Goal: Transaction & Acquisition: Purchase product/service

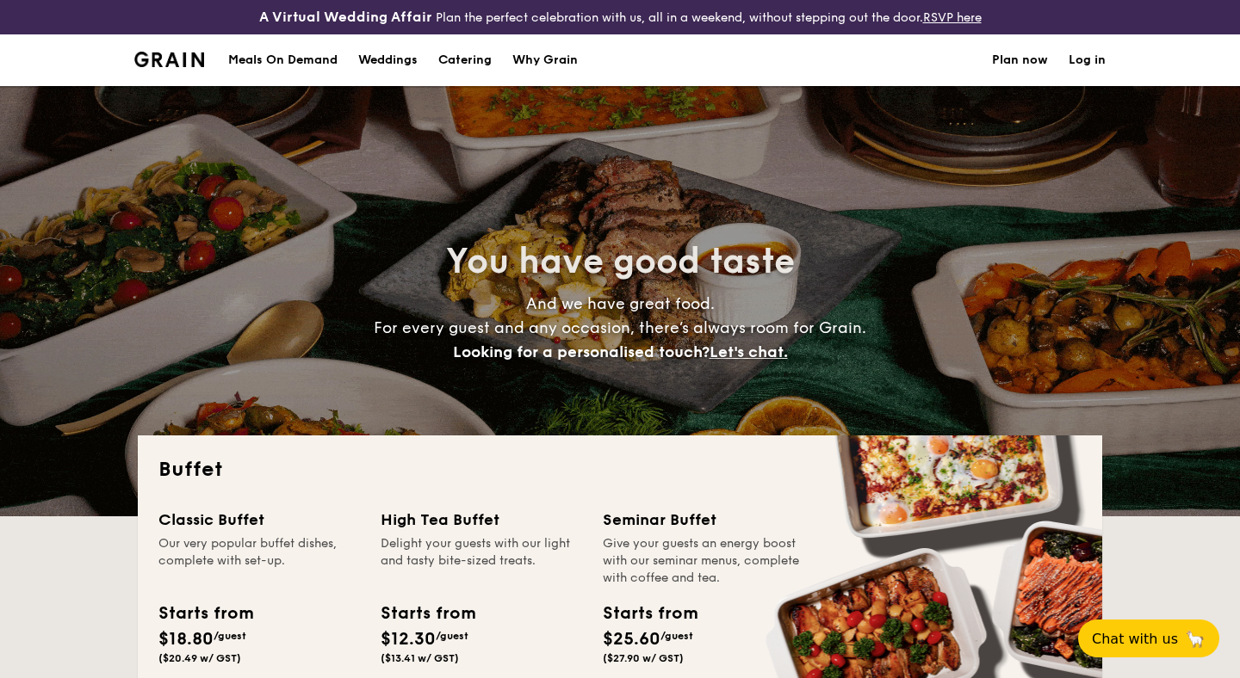
select select
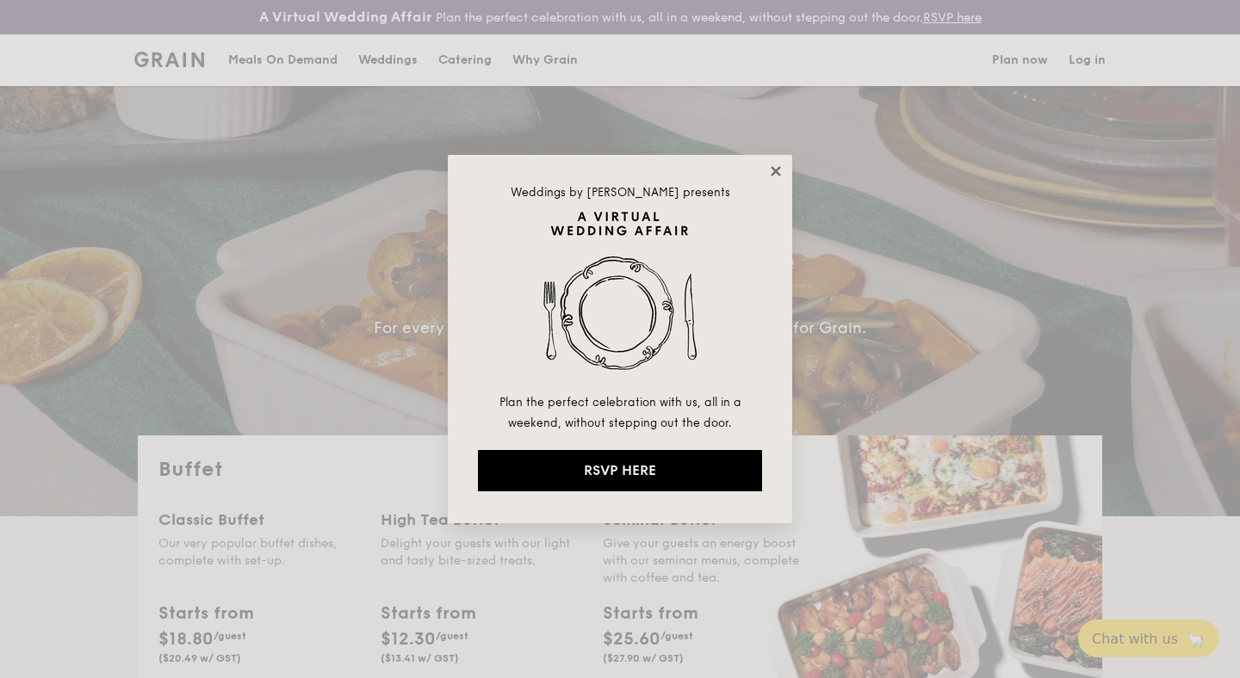
click at [775, 170] on icon at bounding box center [774, 170] width 9 height 9
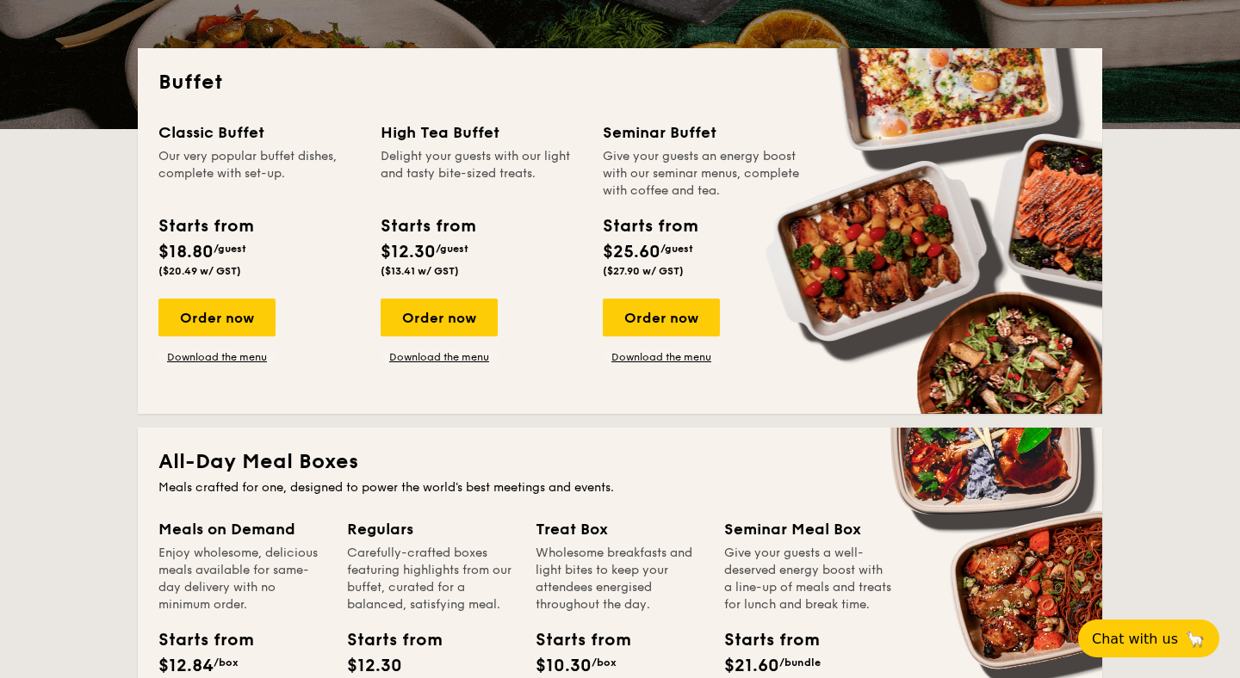
scroll to position [389, 0]
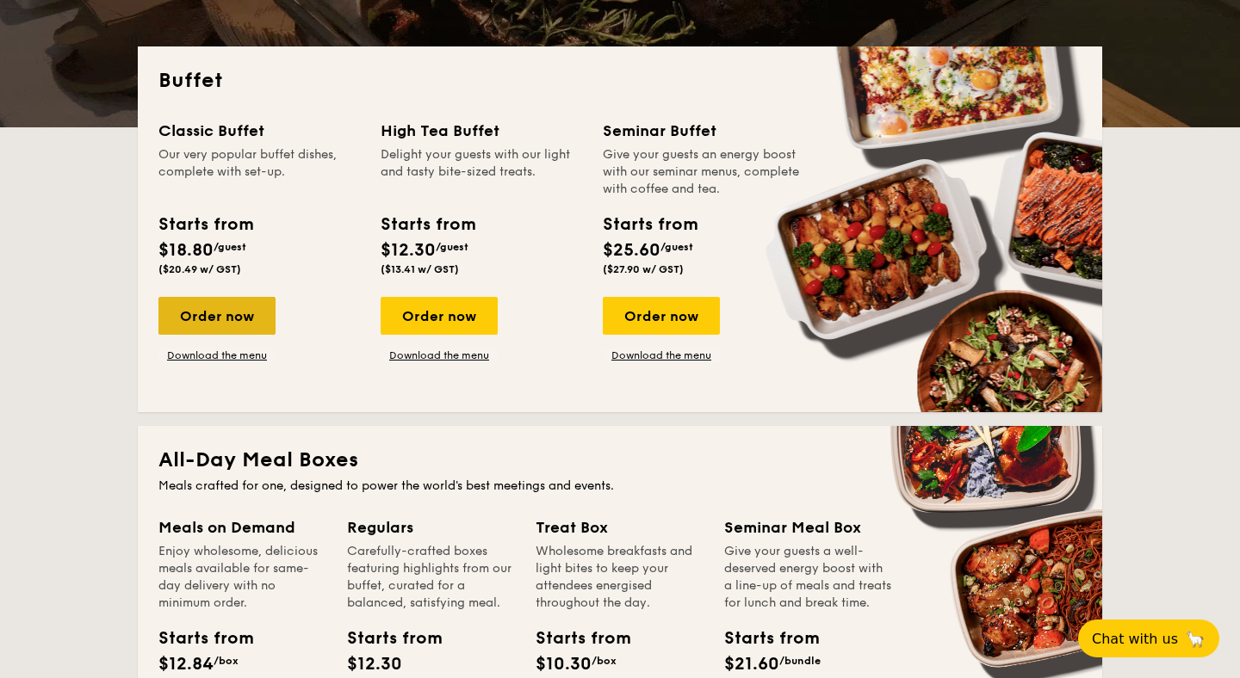
click at [213, 306] on div "Order now" at bounding box center [216, 316] width 117 height 38
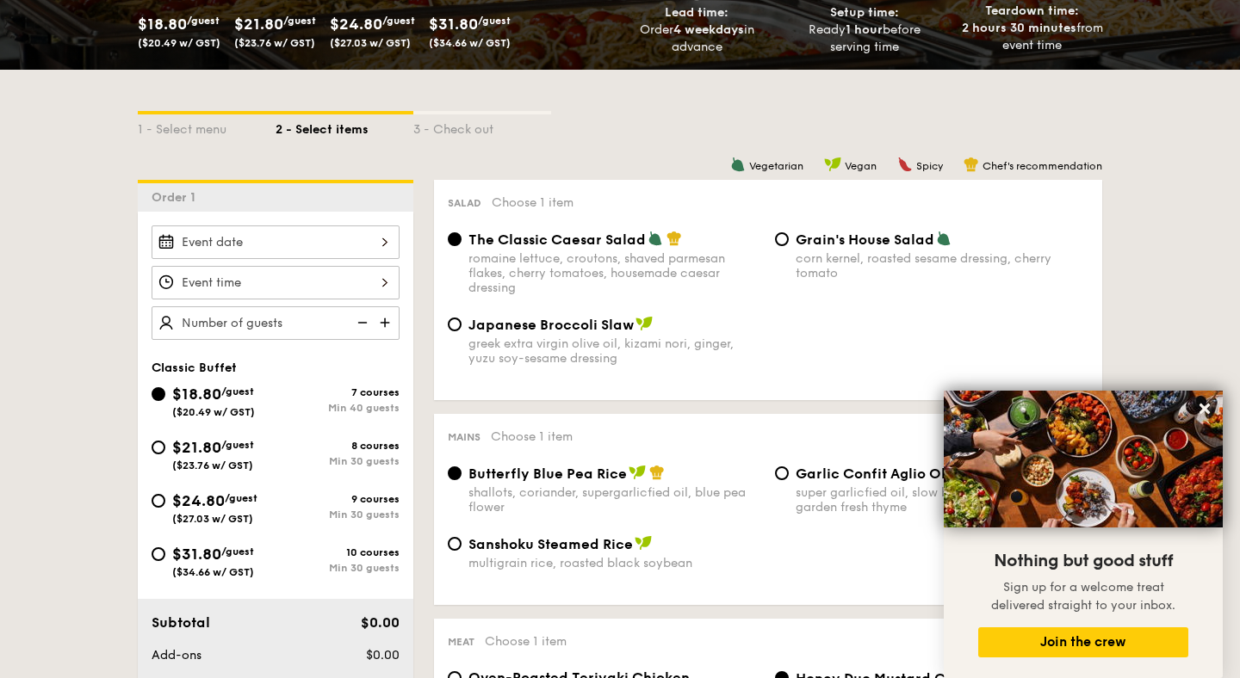
scroll to position [356, 0]
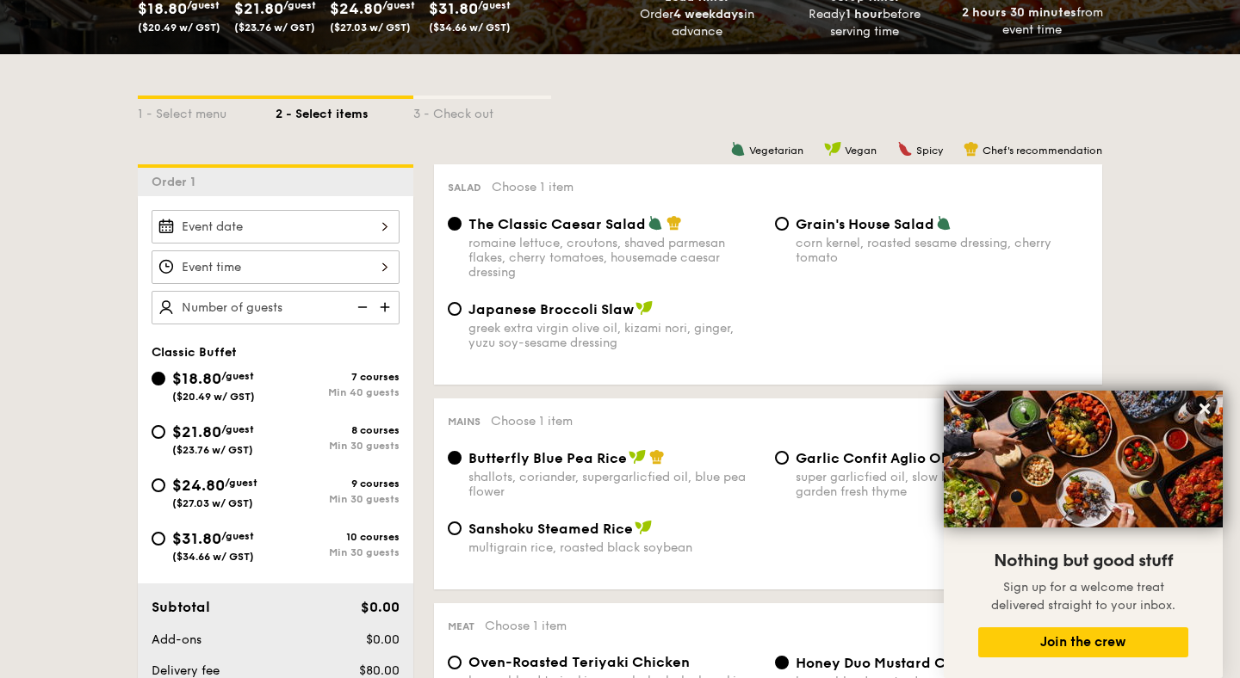
click at [362, 224] on div at bounding box center [276, 227] width 248 height 34
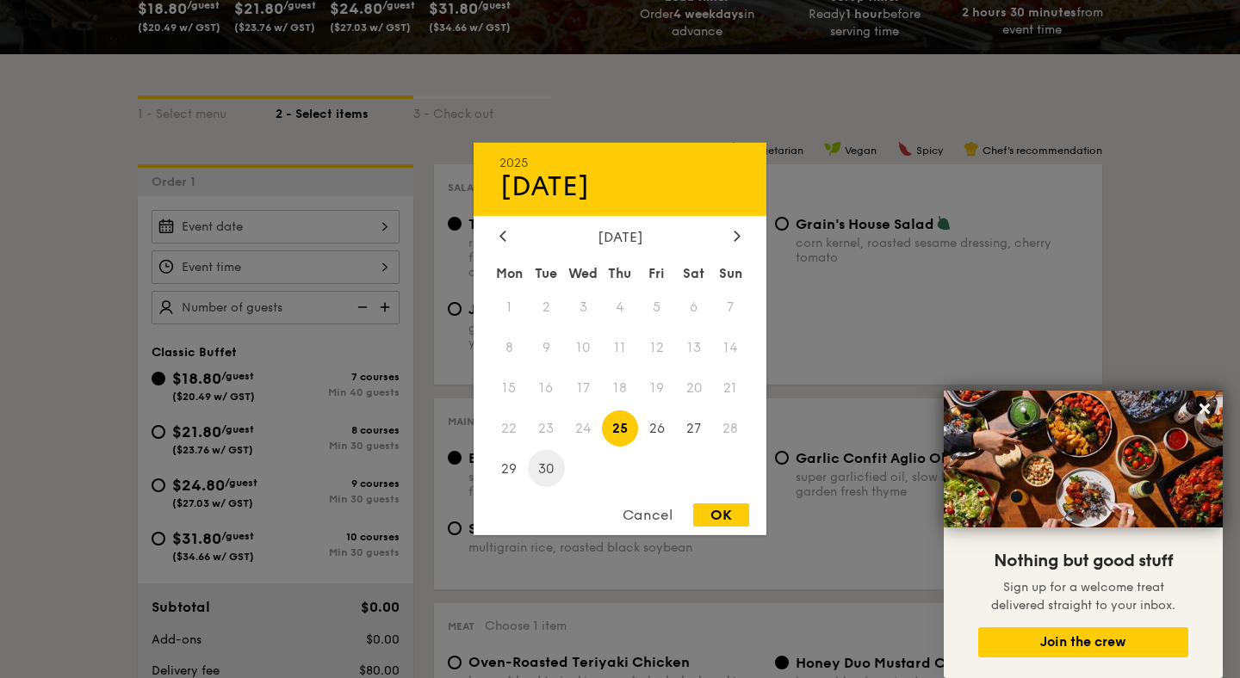
click at [543, 469] on span "30" at bounding box center [546, 468] width 37 height 37
click at [713, 519] on div "OK" at bounding box center [721, 515] width 56 height 23
type input "[DATE]"
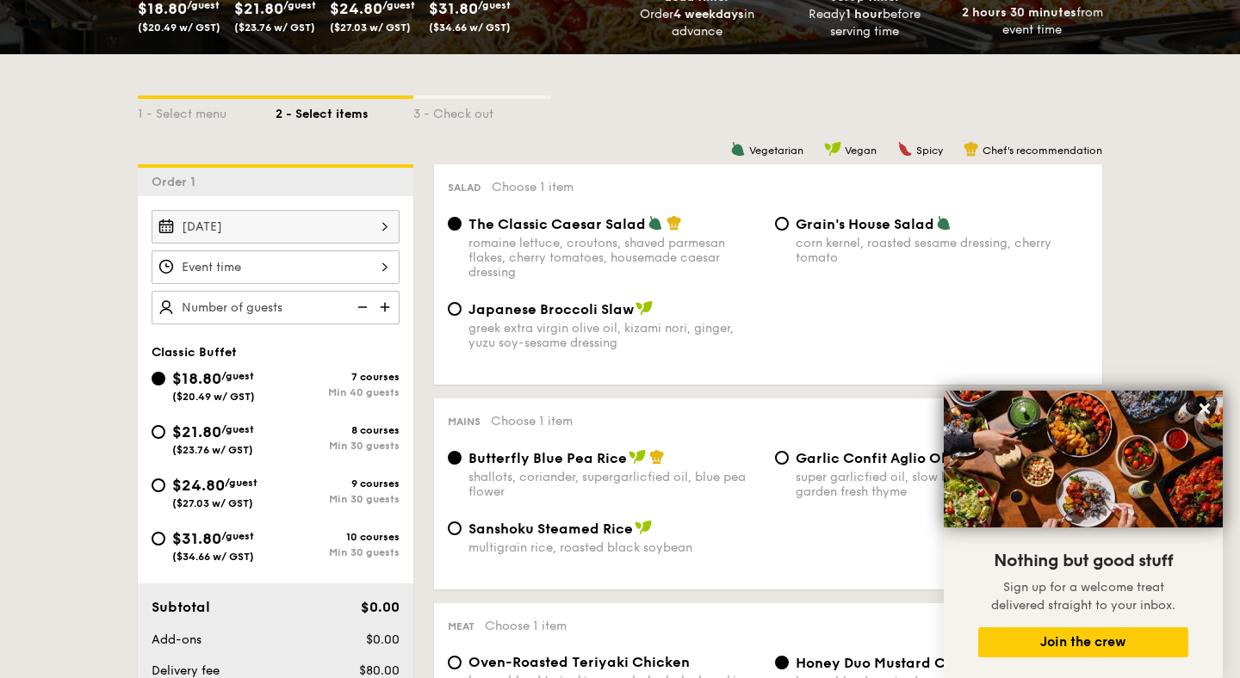
click at [368, 268] on div at bounding box center [276, 268] width 248 height 34
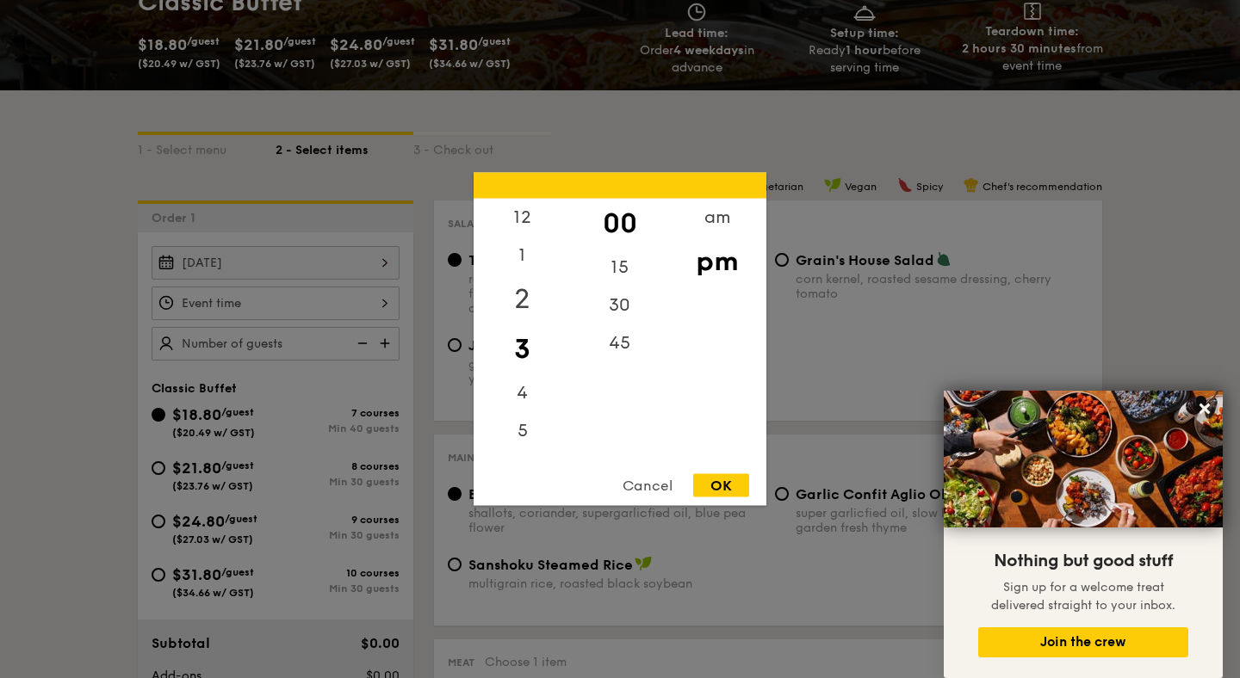
scroll to position [311, 0]
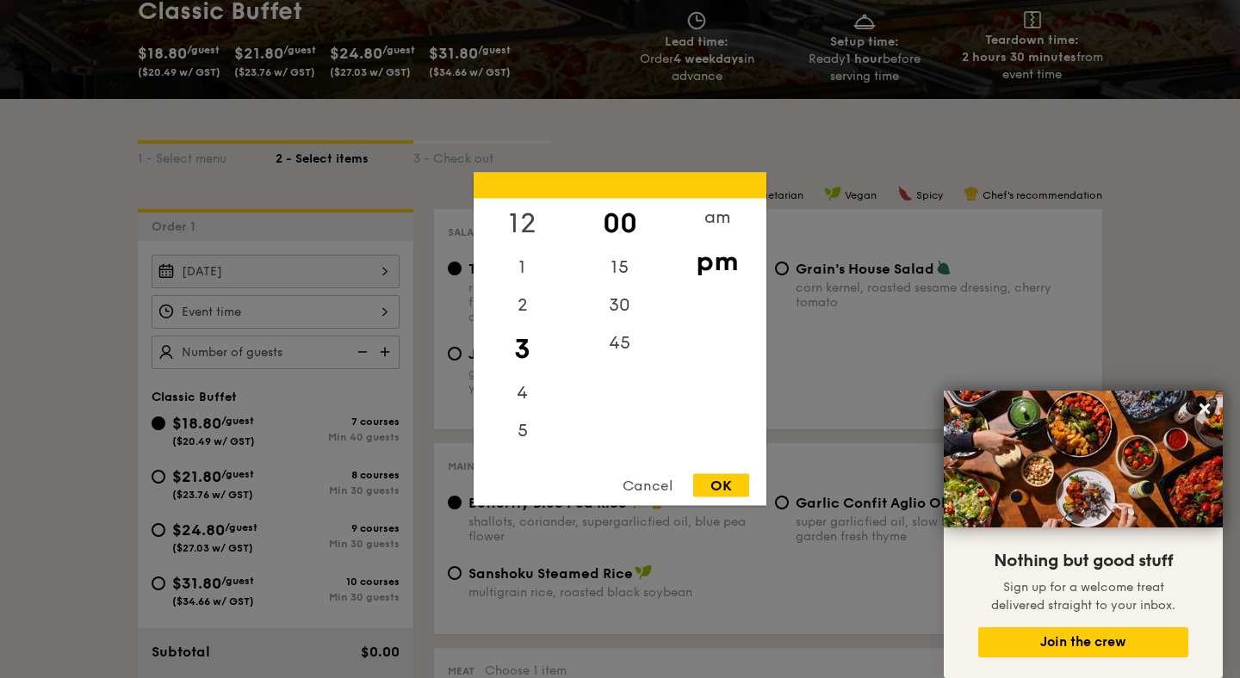
click at [526, 222] on div "12" at bounding box center [521, 224] width 97 height 50
click at [718, 266] on div "pm" at bounding box center [716, 262] width 97 height 50
click at [724, 489] on div "OK" at bounding box center [721, 485] width 56 height 23
type input "12:00PM"
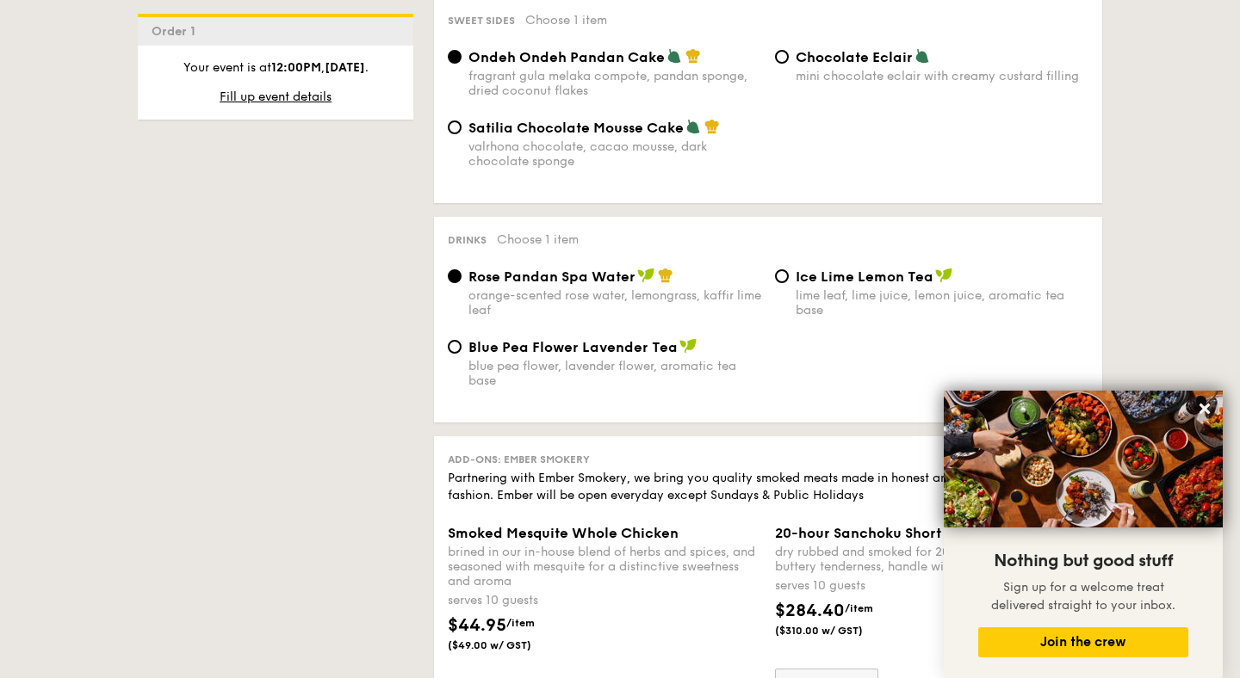
scroll to position [1587, 0]
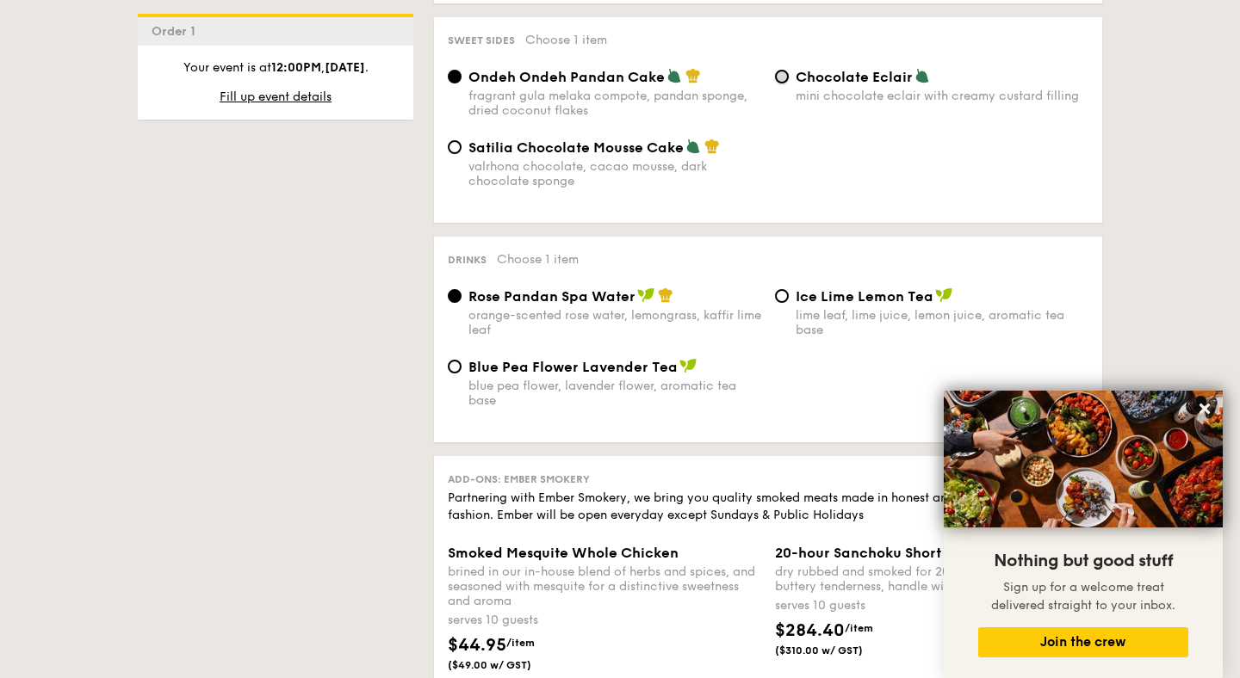
click at [788, 84] on input "Chocolate Eclair mini chocolate eclair with creamy custard filling" at bounding box center [782, 77] width 14 height 14
radio input "true"
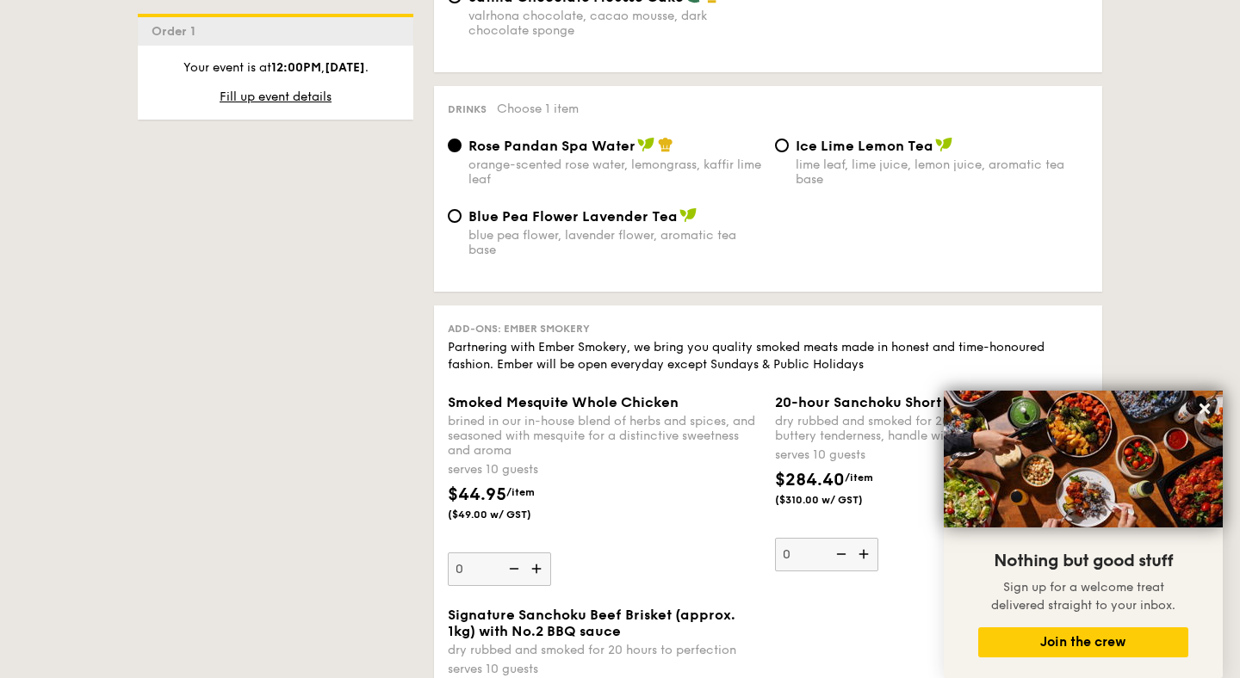
scroll to position [1739, 0]
click at [782, 152] on input "Ice Lime Lemon Tea lime leaf, lime juice, lemon juice, aromatic tea base" at bounding box center [782, 145] width 14 height 14
radio input "true"
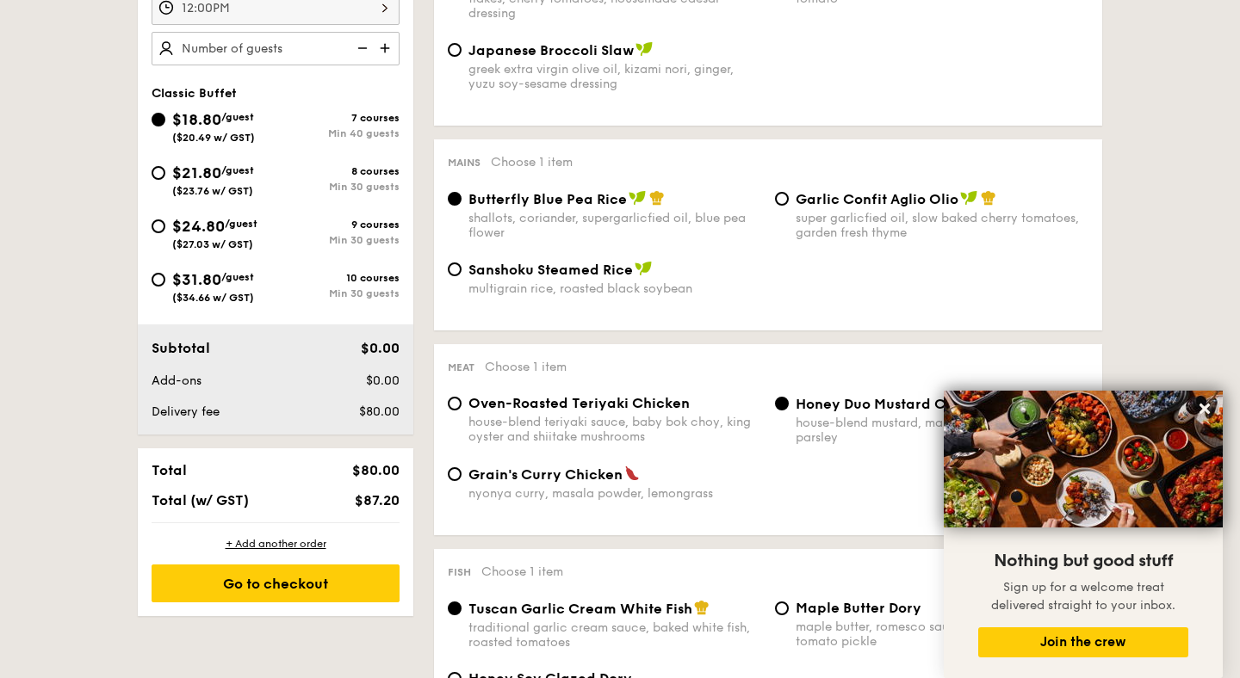
scroll to position [616, 0]
select select
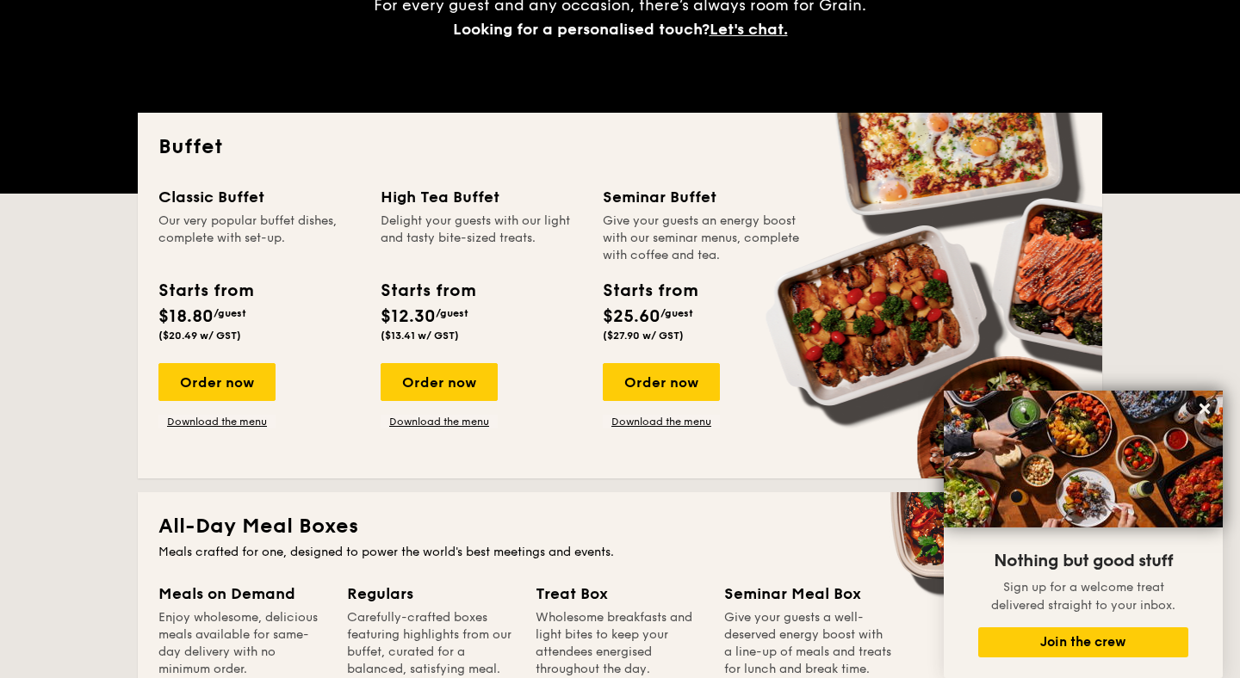
scroll to position [321, 0]
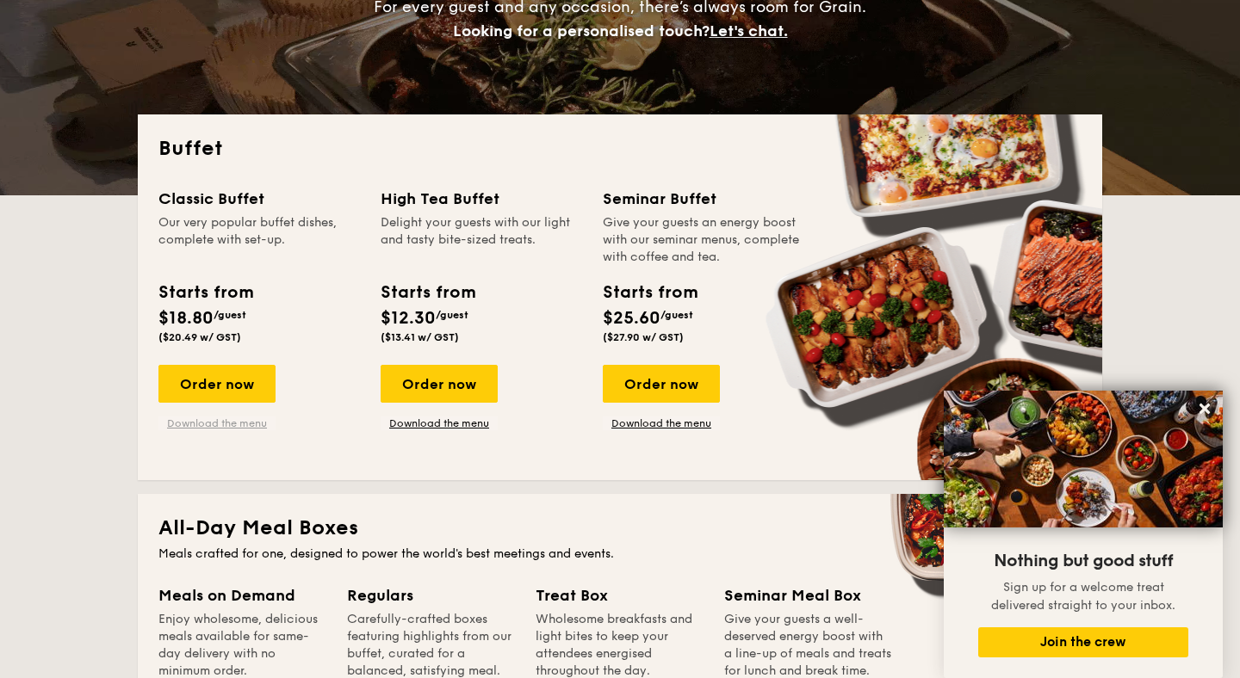
click at [223, 425] on link "Download the menu" at bounding box center [216, 424] width 117 height 14
click at [207, 405] on div "Order now Download the menu" at bounding box center [216, 397] width 117 height 65
click at [204, 393] on div "Order now" at bounding box center [216, 384] width 117 height 38
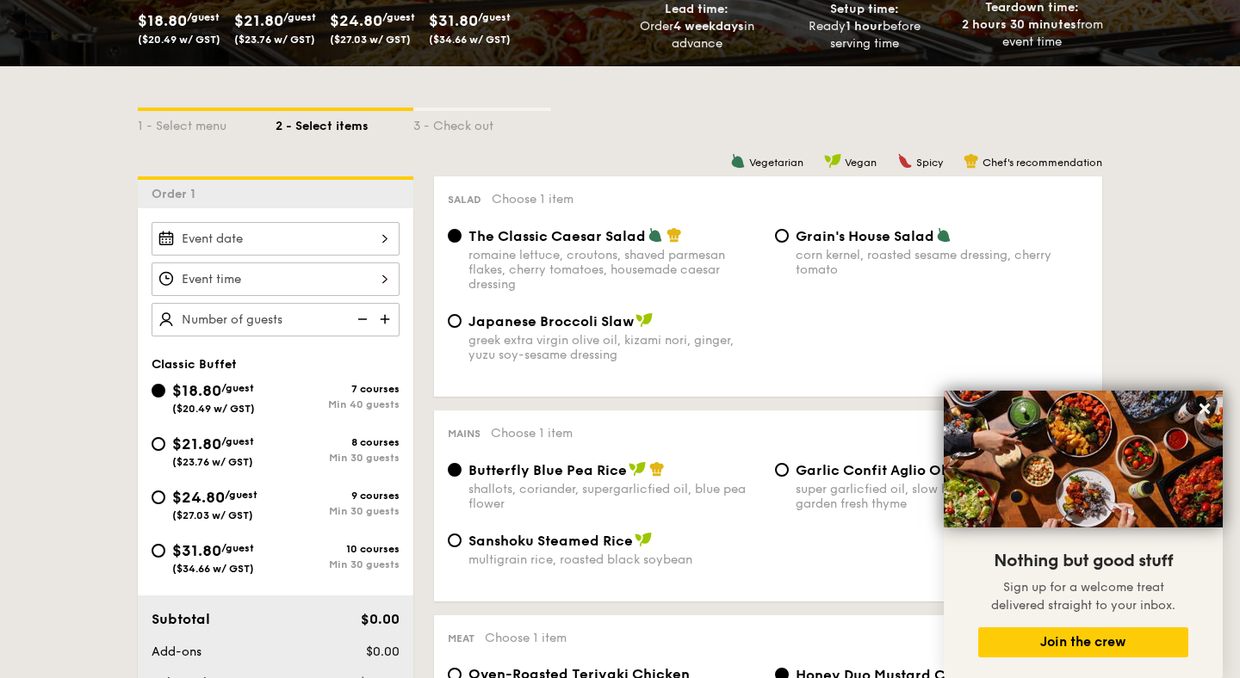
scroll to position [349, 0]
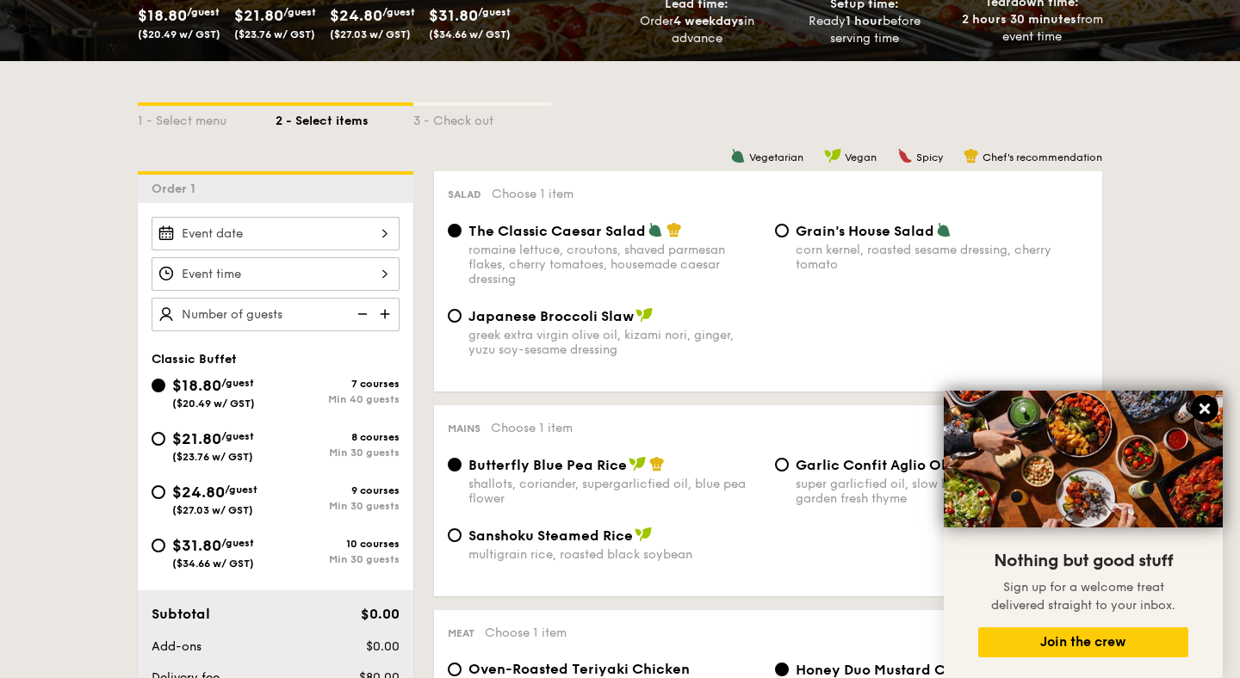
click at [1203, 409] on icon at bounding box center [1204, 409] width 10 height 10
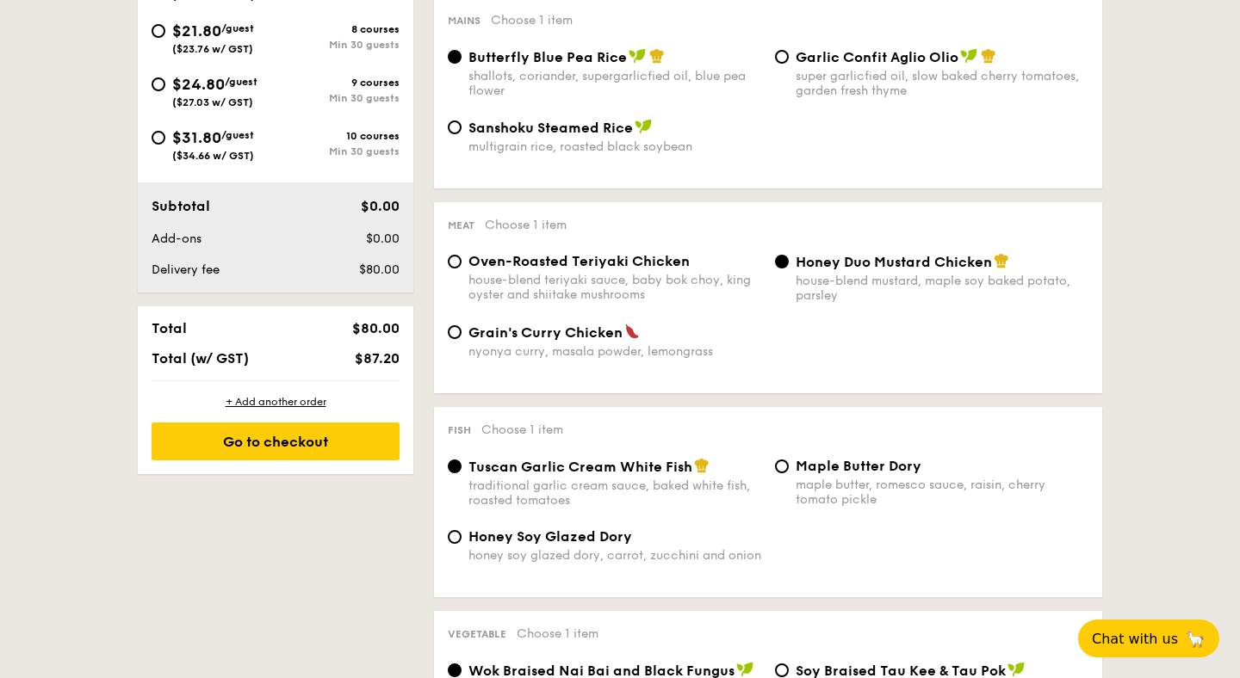
scroll to position [753, 0]
